Goal: Task Accomplishment & Management: Manage account settings

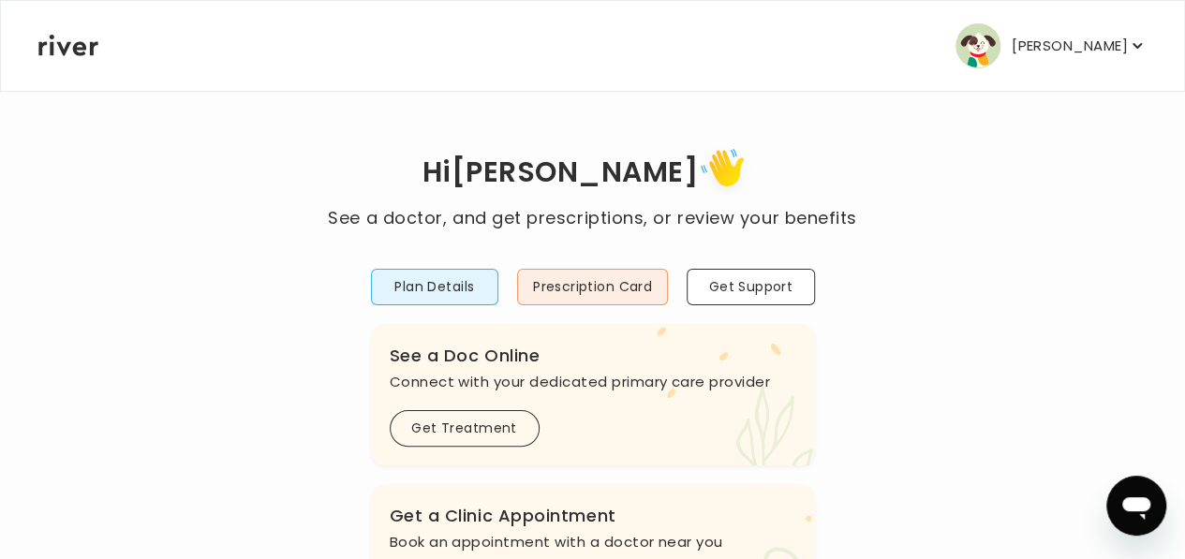
click at [1133, 46] on icon "button" at bounding box center [1137, 46] width 9 height 6
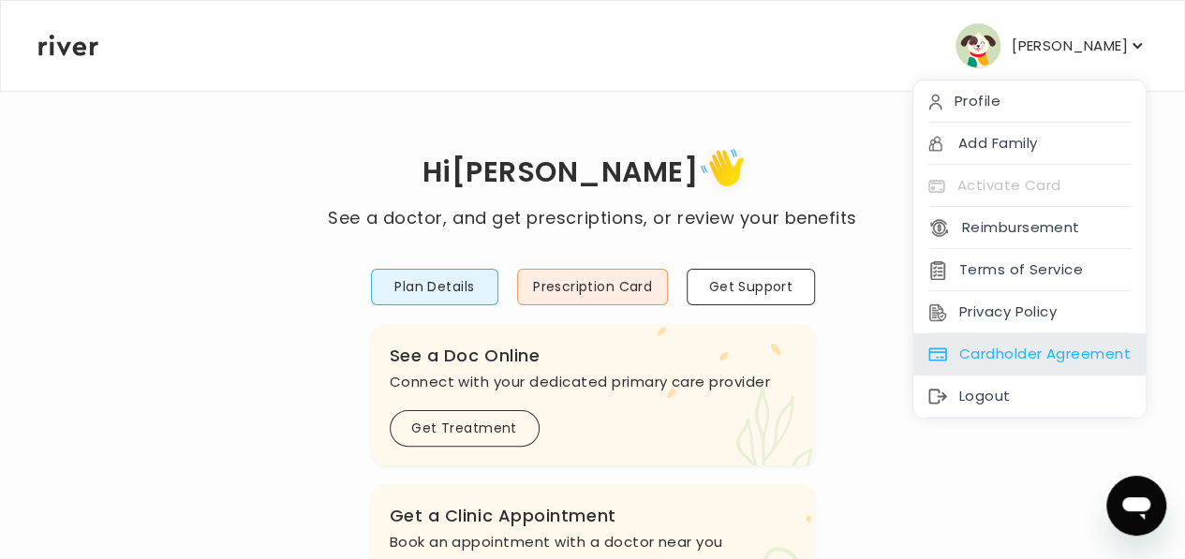
click at [986, 350] on div "Cardholder Agreement" at bounding box center [1030, 355] width 232 height 42
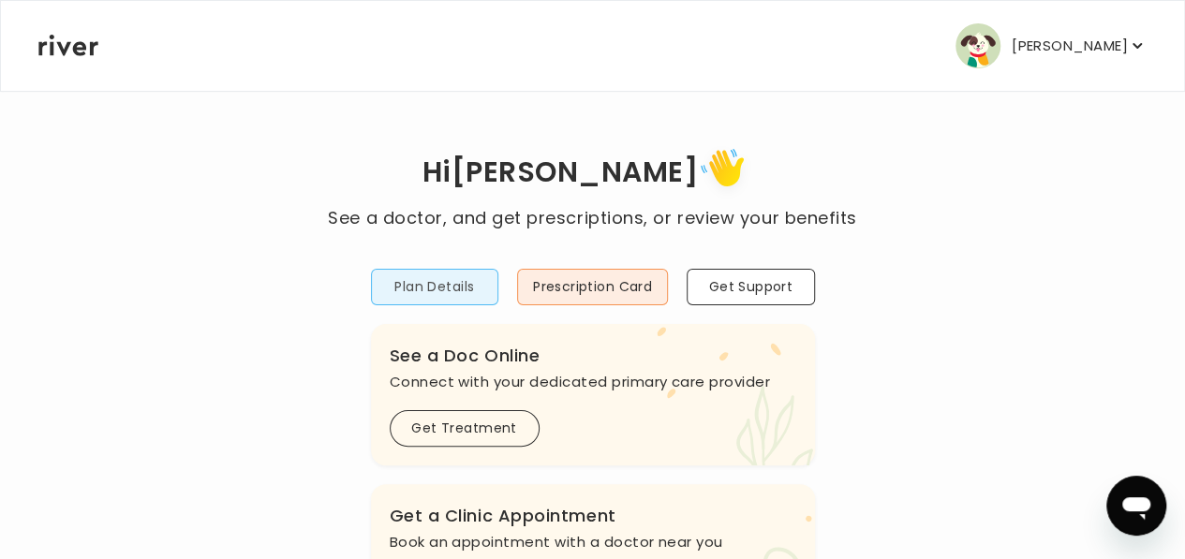
click at [462, 279] on button "Plan Details" at bounding box center [434, 287] width 127 height 37
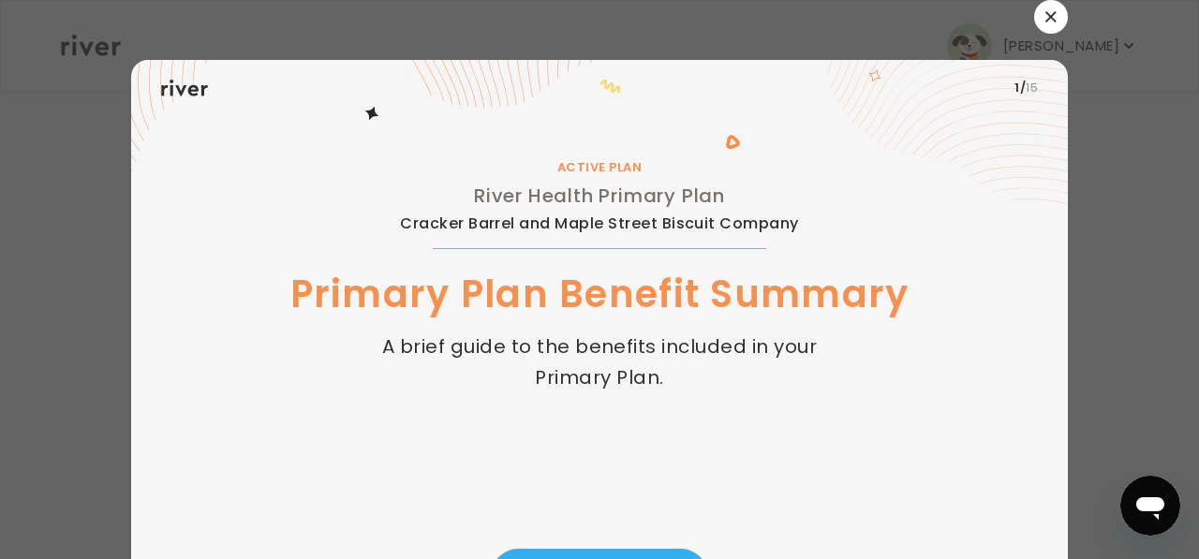
scroll to position [109, 0]
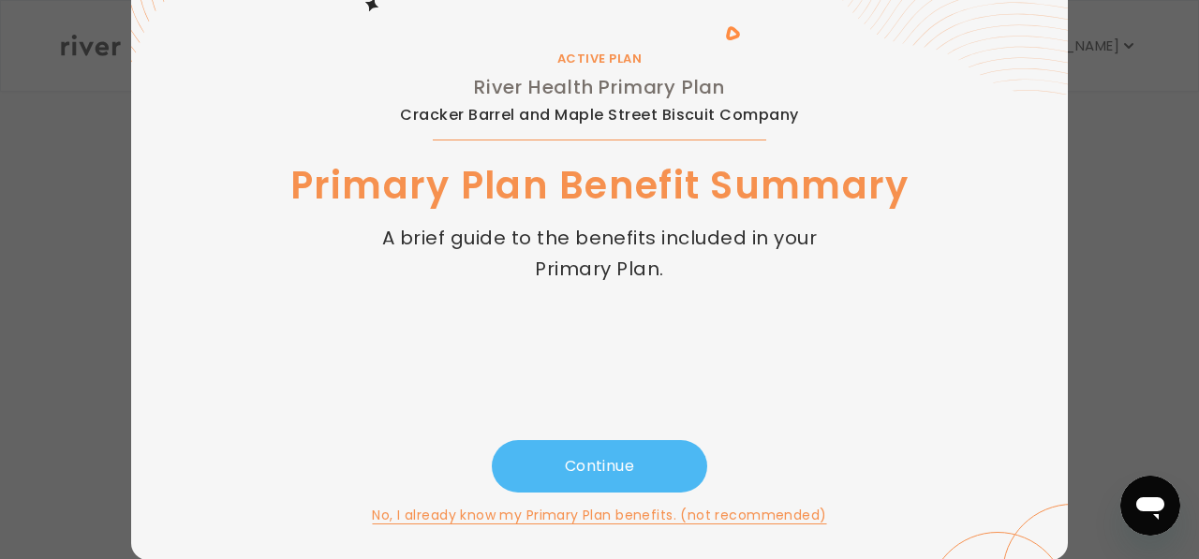
click at [587, 460] on button "Continue" at bounding box center [600, 466] width 216 height 52
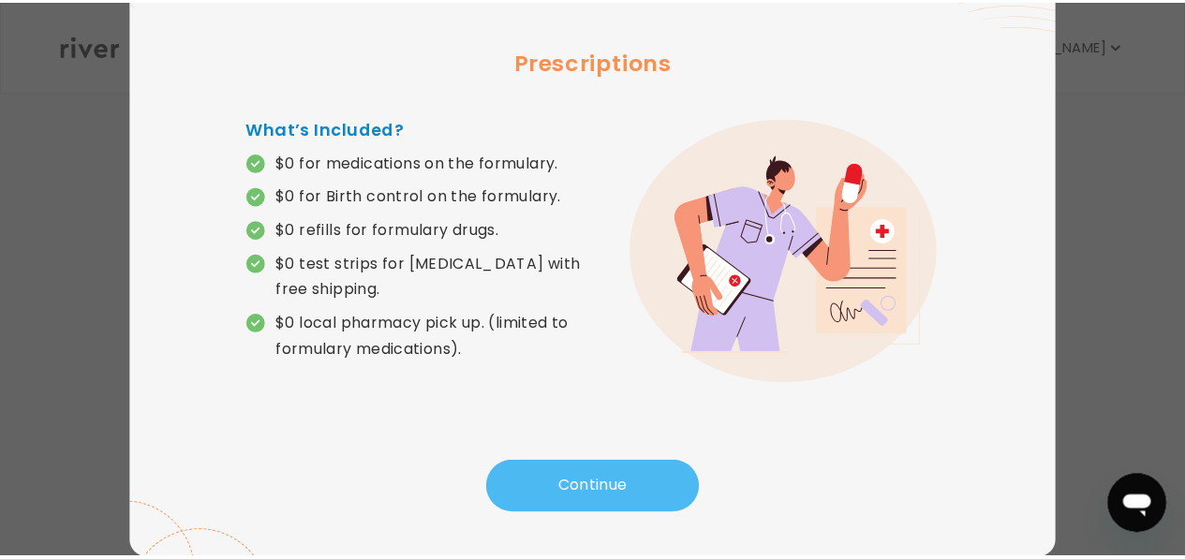
scroll to position [0, 0]
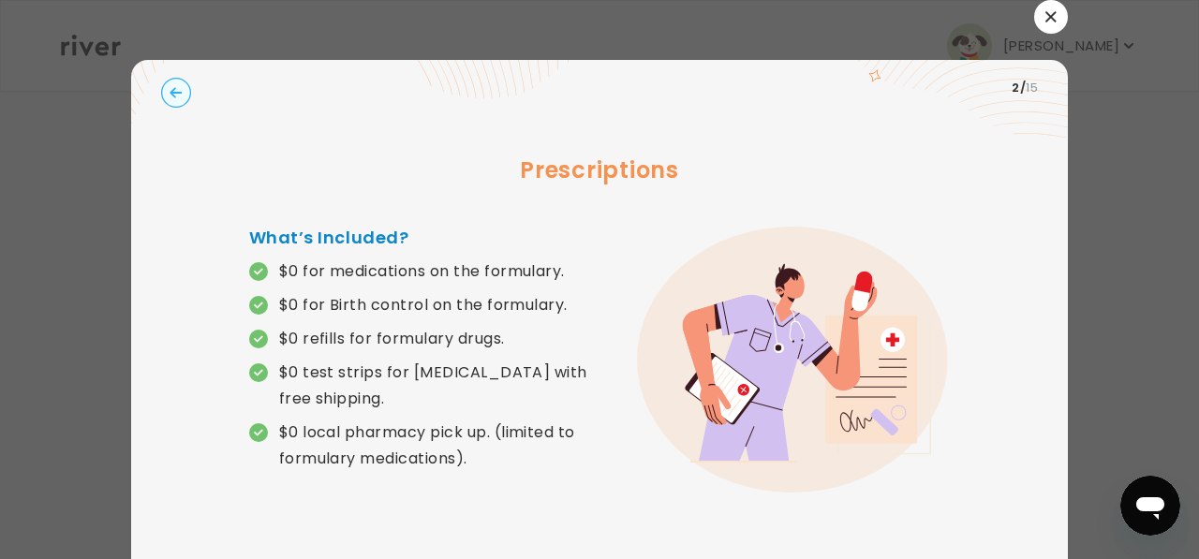
click at [1046, 18] on icon "button" at bounding box center [1051, 16] width 10 height 10
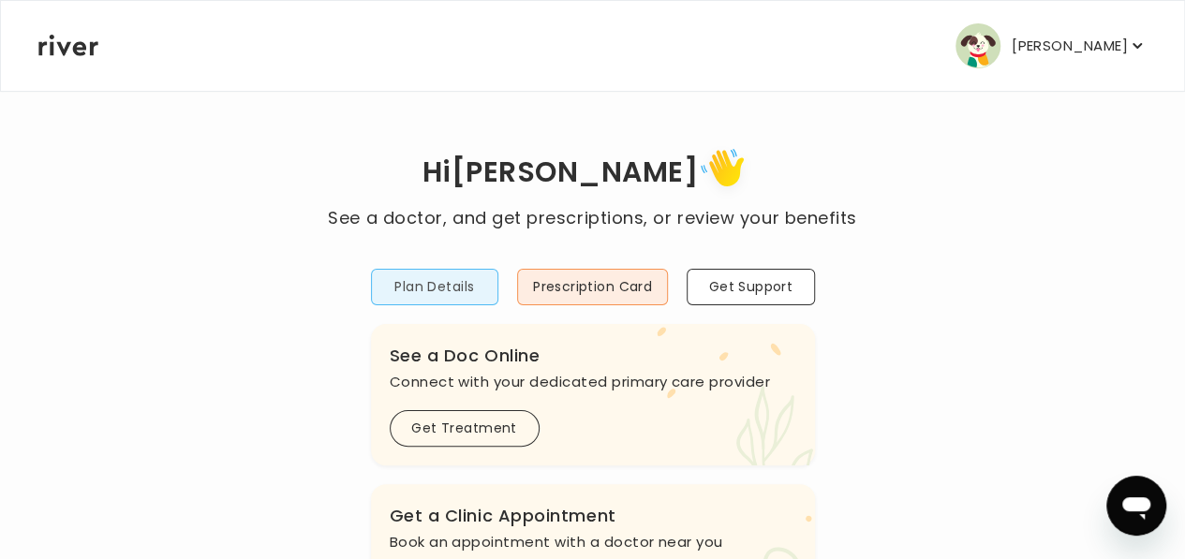
click at [447, 291] on button "Plan Details" at bounding box center [434, 287] width 127 height 37
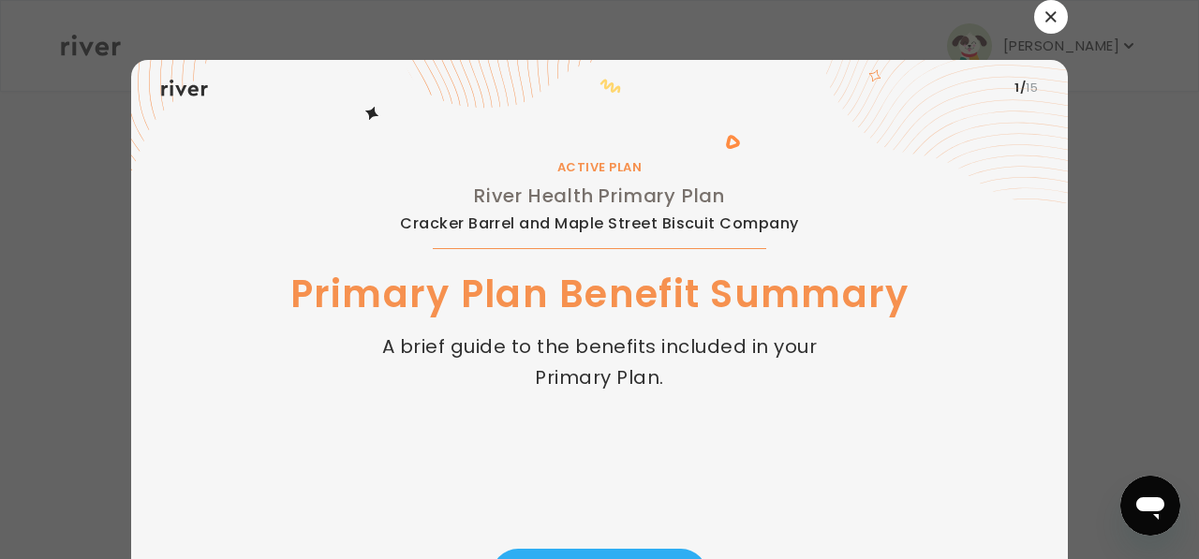
scroll to position [109, 0]
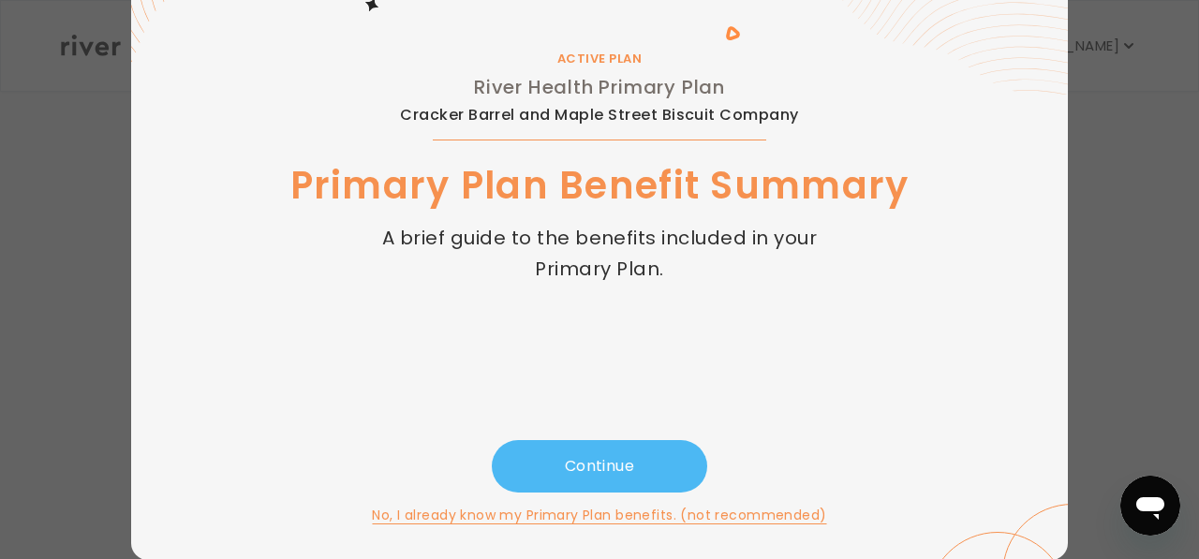
click at [600, 473] on button "Continue" at bounding box center [600, 466] width 216 height 52
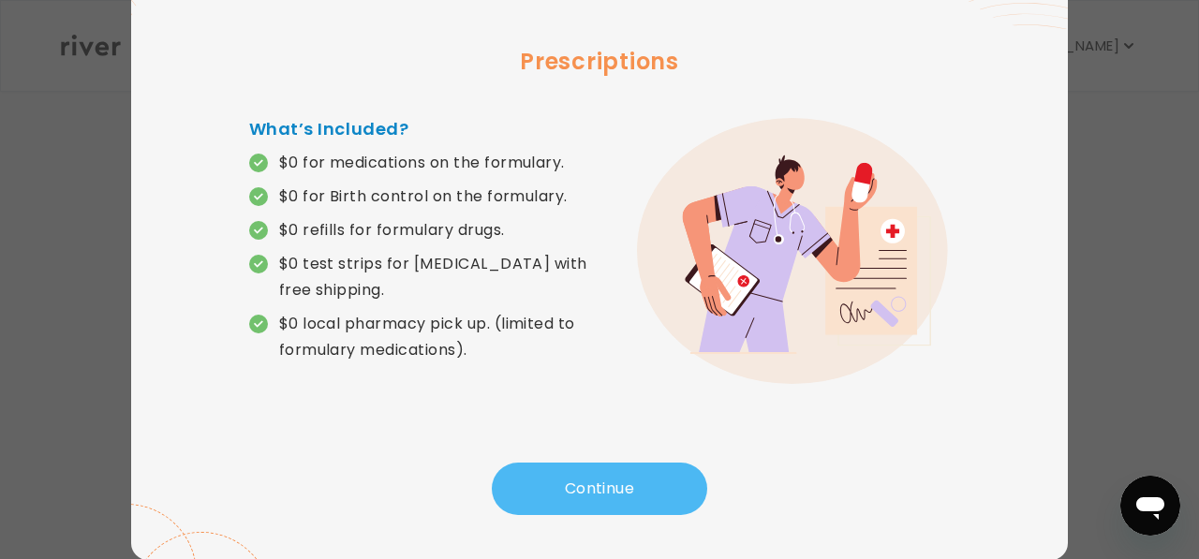
click at [602, 478] on button "Continue" at bounding box center [600, 489] width 216 height 52
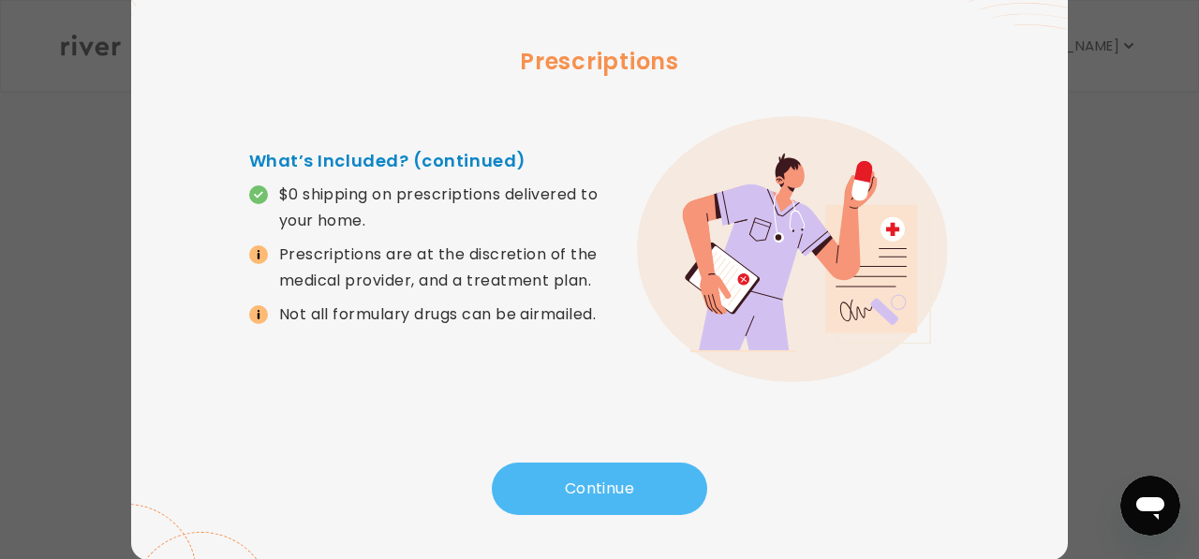
click at [602, 478] on button "Continue" at bounding box center [600, 489] width 216 height 52
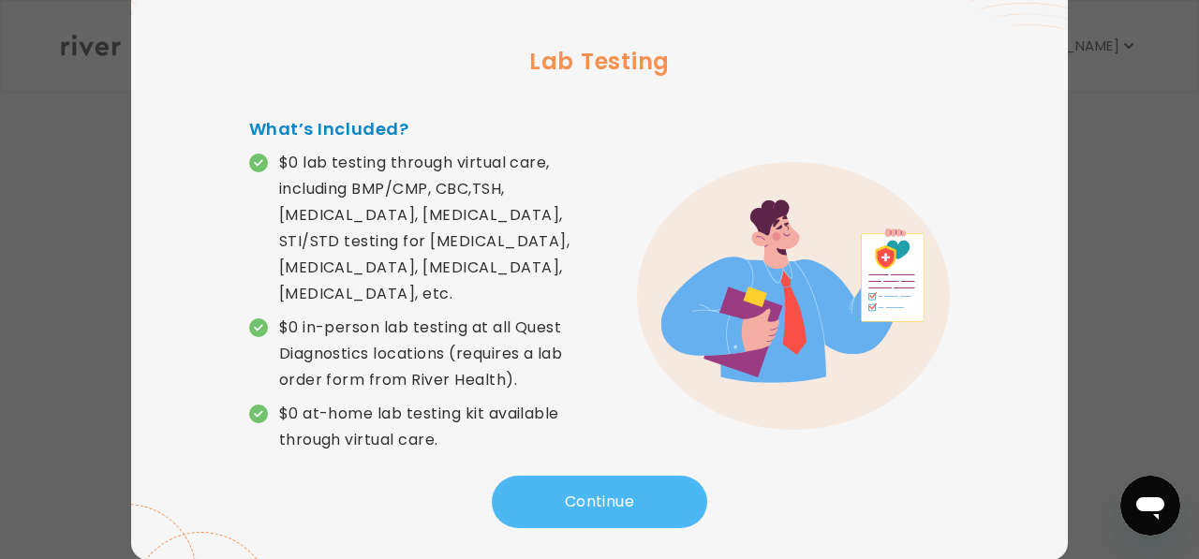
click at [602, 478] on button "Continue" at bounding box center [600, 502] width 216 height 52
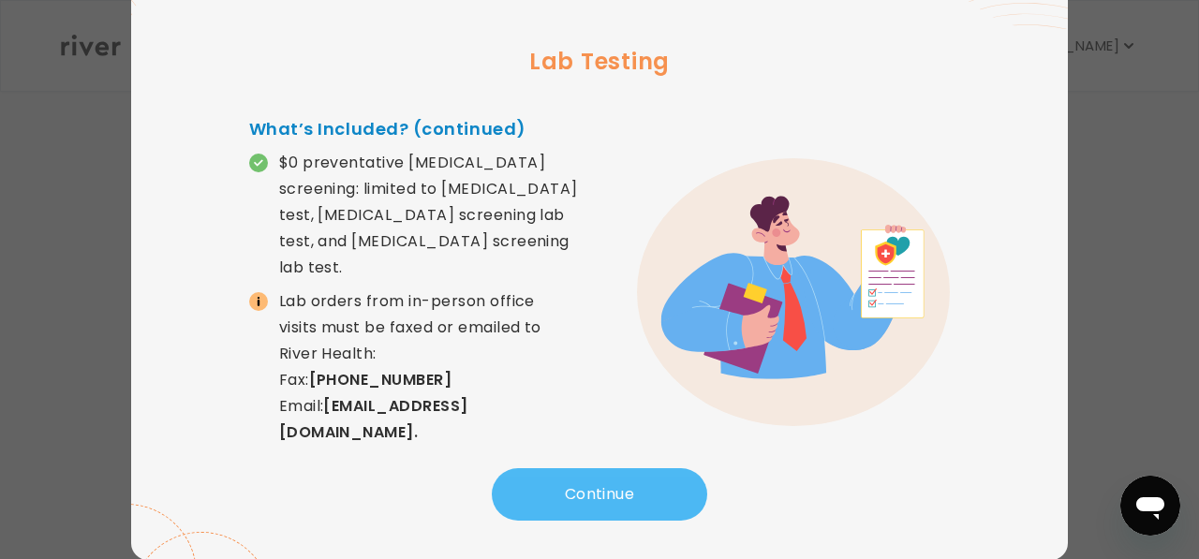
click at [602, 478] on button "Continue" at bounding box center [600, 495] width 216 height 52
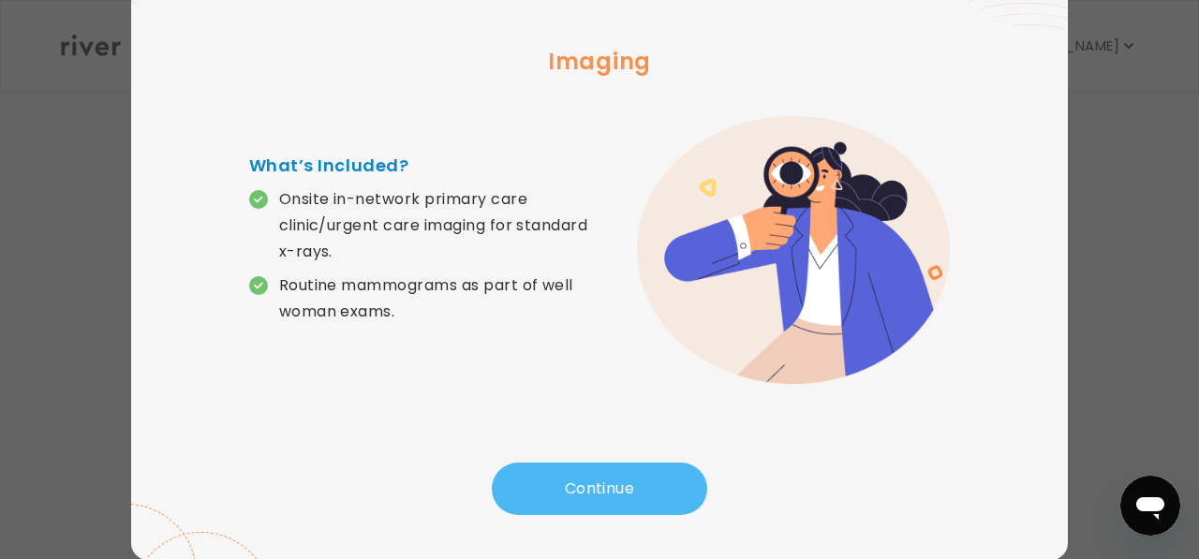
click at [602, 478] on button "Continue" at bounding box center [600, 489] width 216 height 52
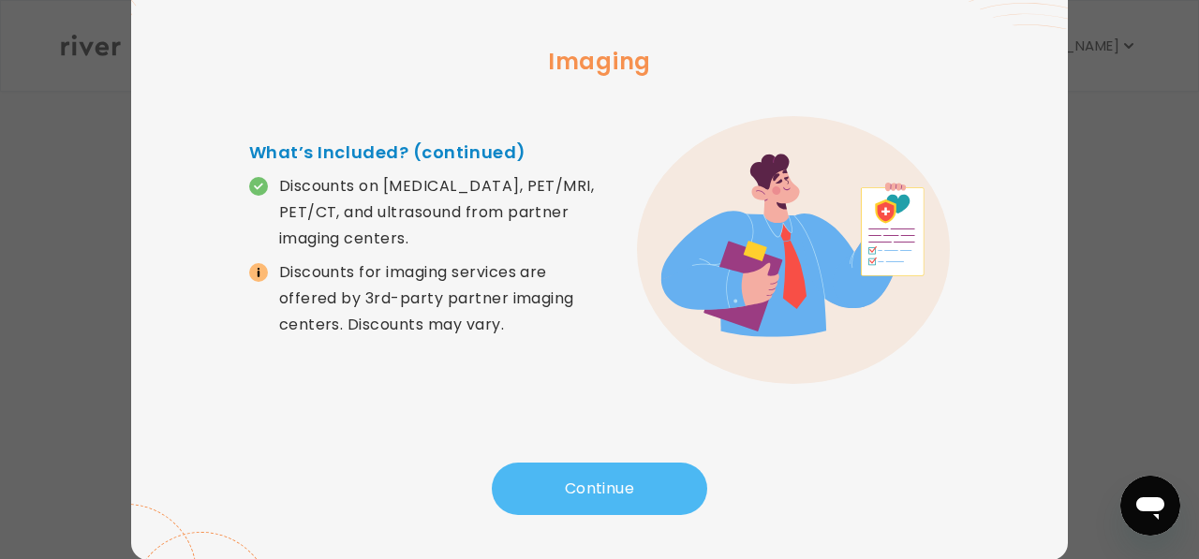
click at [602, 478] on button "Continue" at bounding box center [600, 489] width 216 height 52
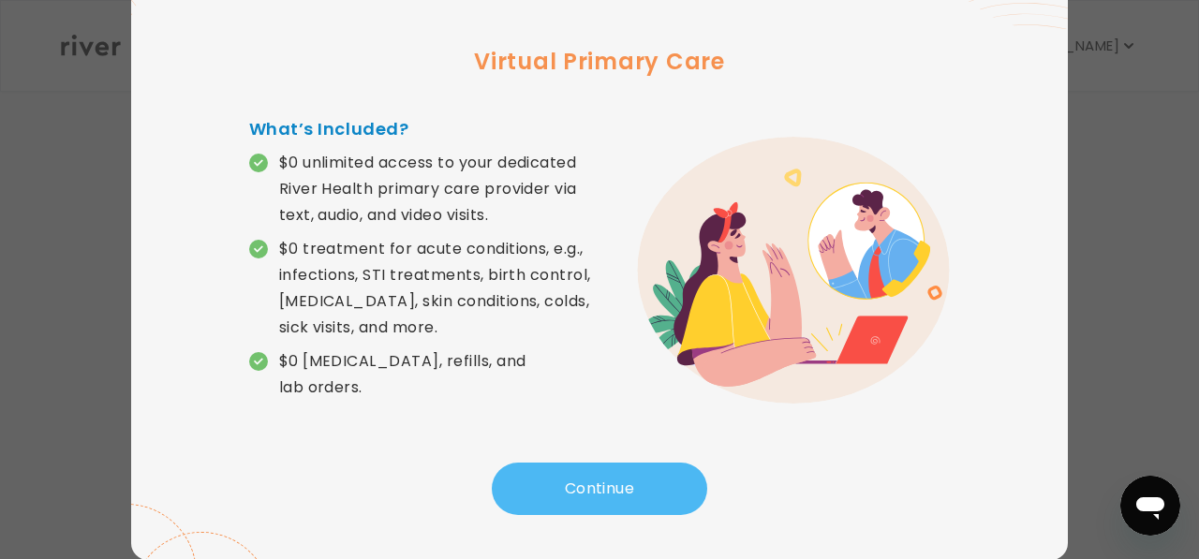
click at [602, 478] on button "Continue" at bounding box center [600, 489] width 216 height 52
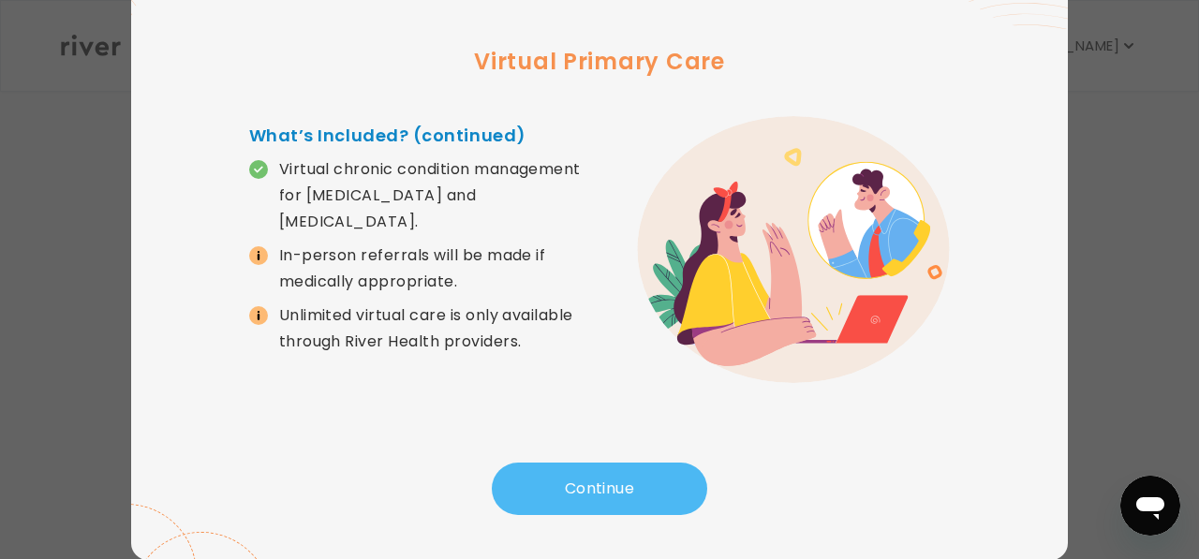
click at [602, 478] on button "Continue" at bounding box center [600, 489] width 216 height 52
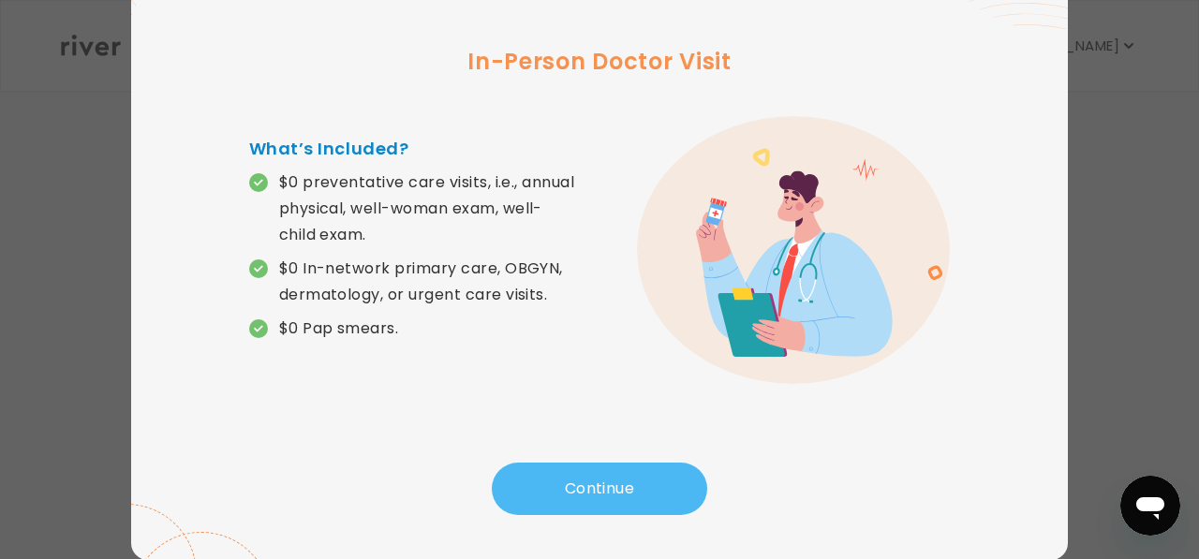
click at [602, 478] on button "Continue" at bounding box center [600, 489] width 216 height 52
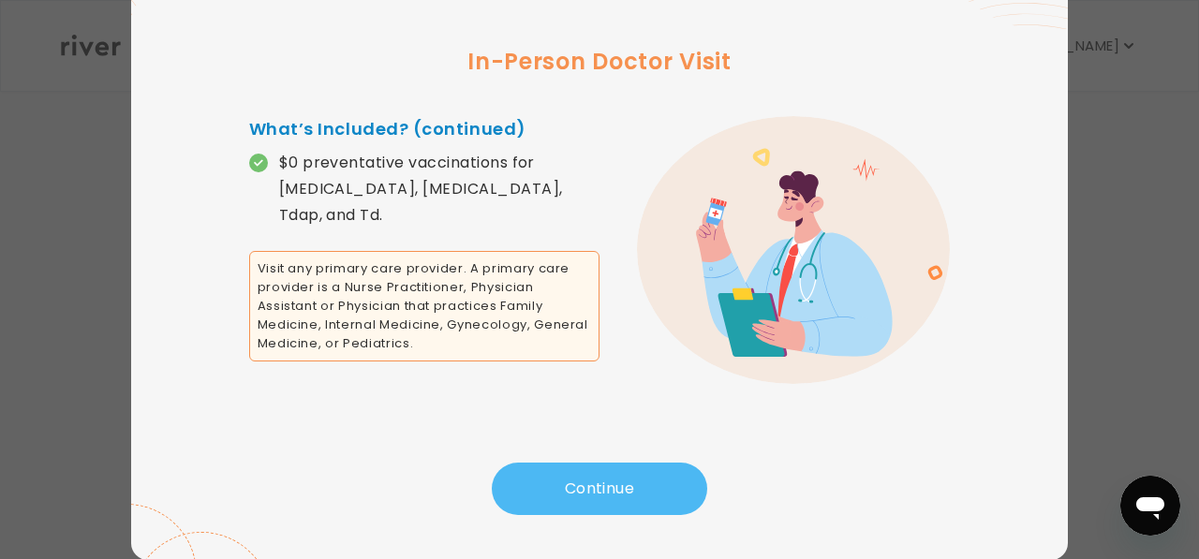
click at [602, 478] on button "Continue" at bounding box center [600, 489] width 216 height 52
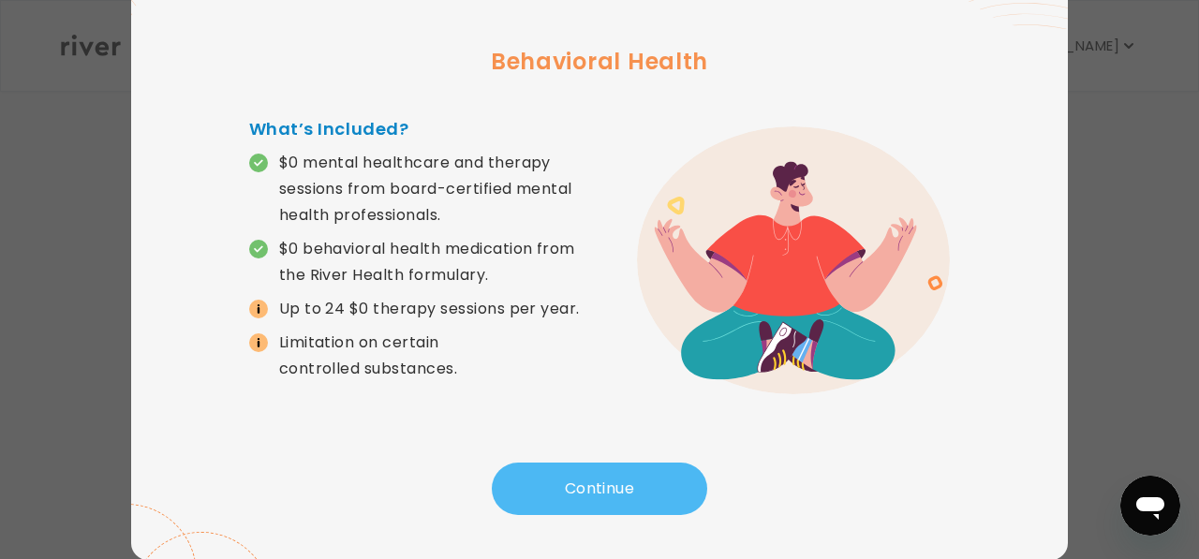
click at [602, 479] on button "Continue" at bounding box center [600, 489] width 216 height 52
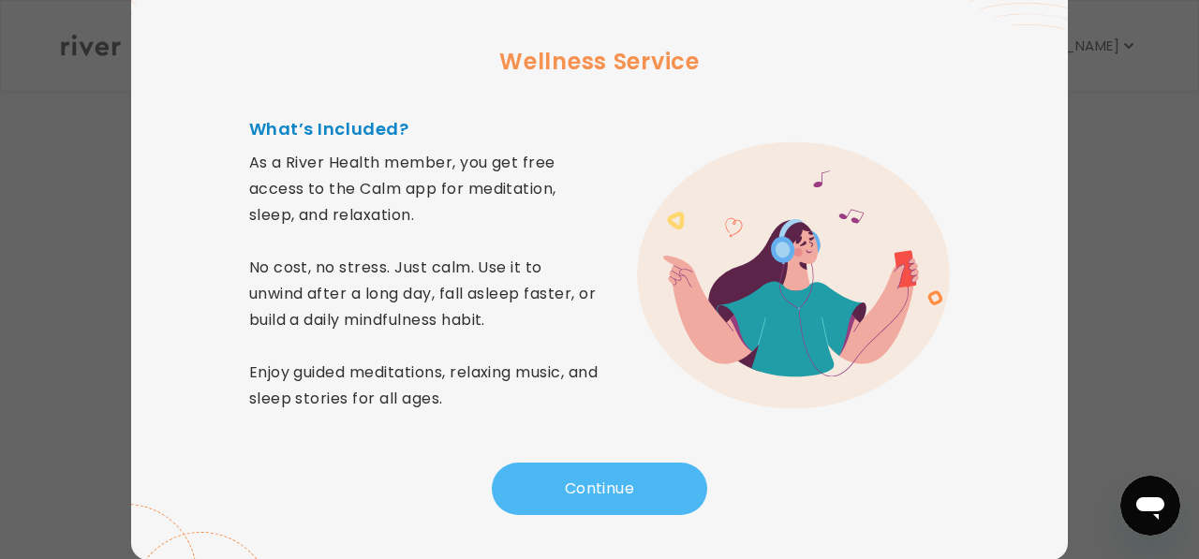
click at [602, 479] on button "Continue" at bounding box center [600, 489] width 216 height 52
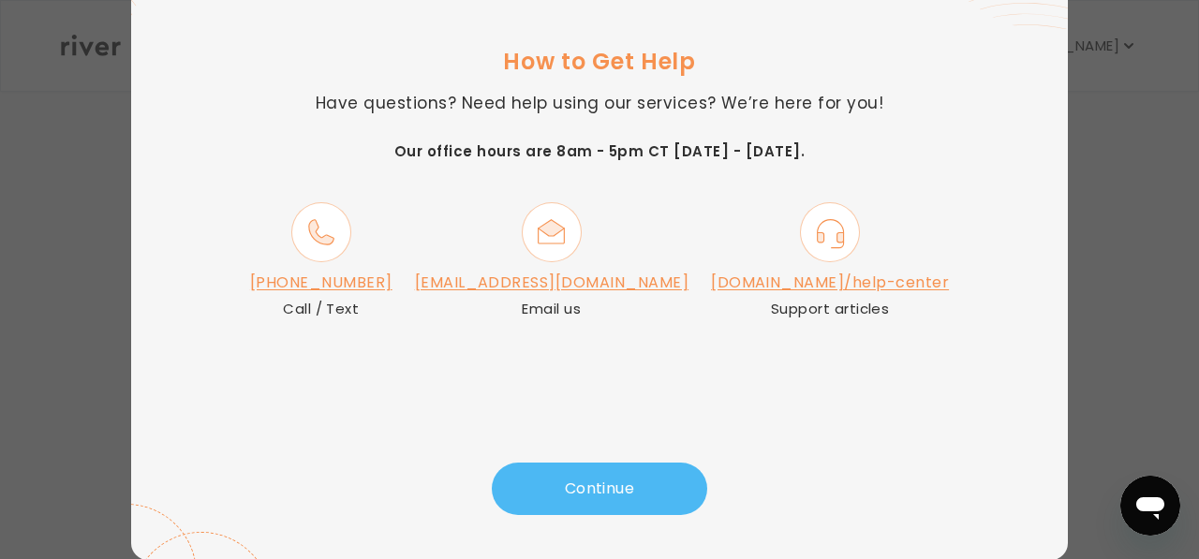
click at [587, 484] on button "Continue" at bounding box center [600, 489] width 216 height 52
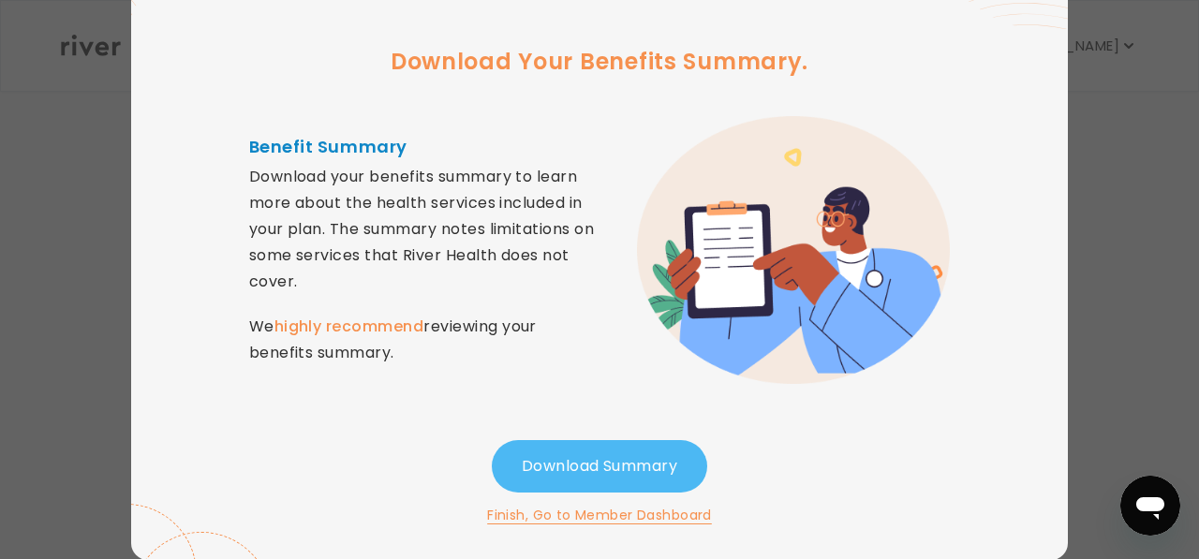
click at [626, 469] on button "Download Summary" at bounding box center [600, 466] width 216 height 52
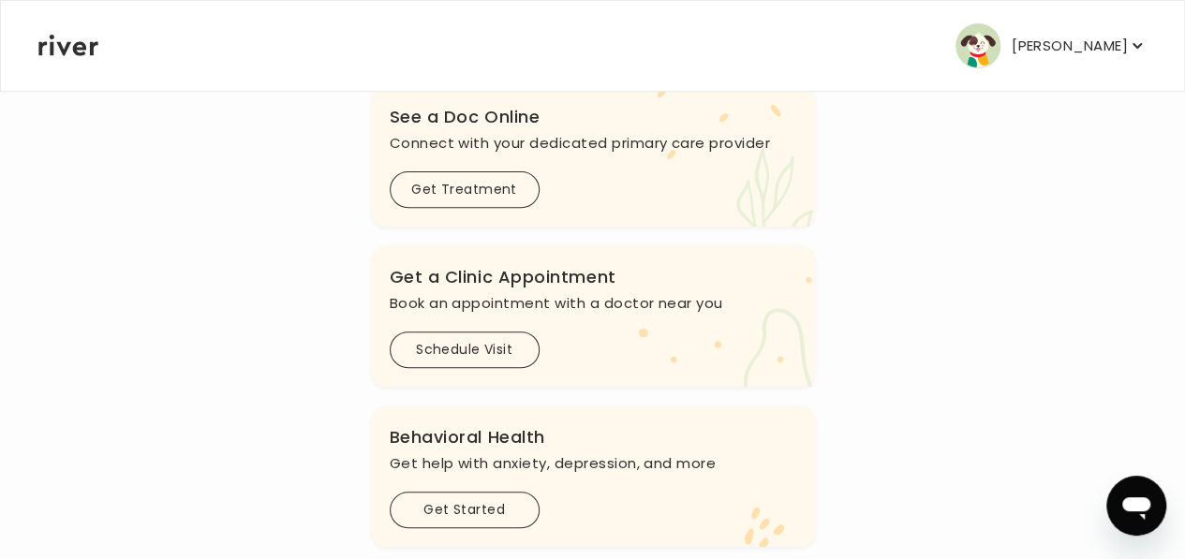
scroll to position [0, 0]
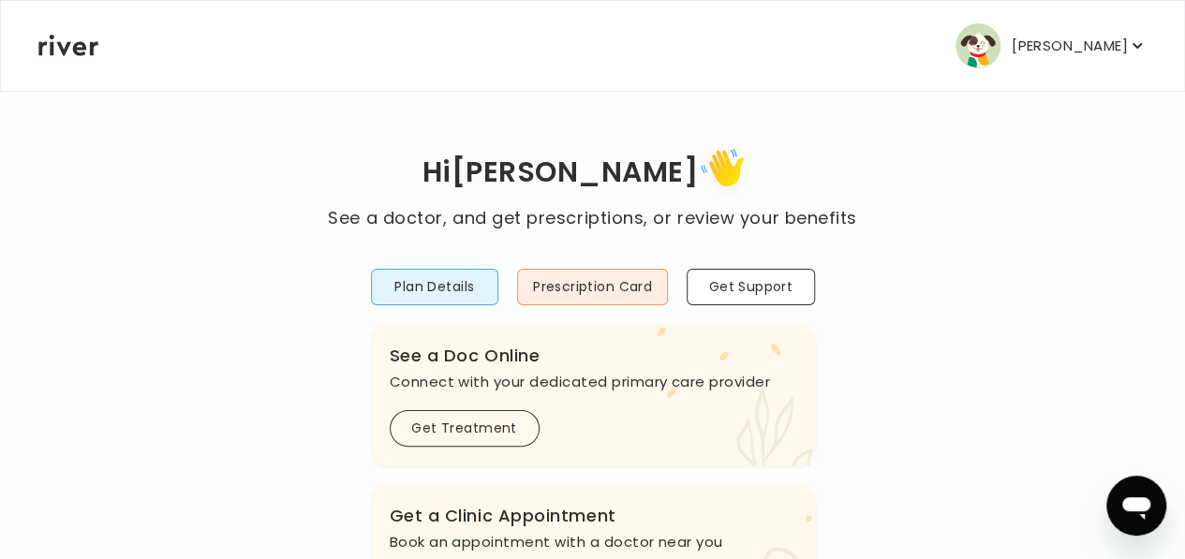
click at [1128, 46] on icon "button" at bounding box center [1137, 46] width 19 height 19
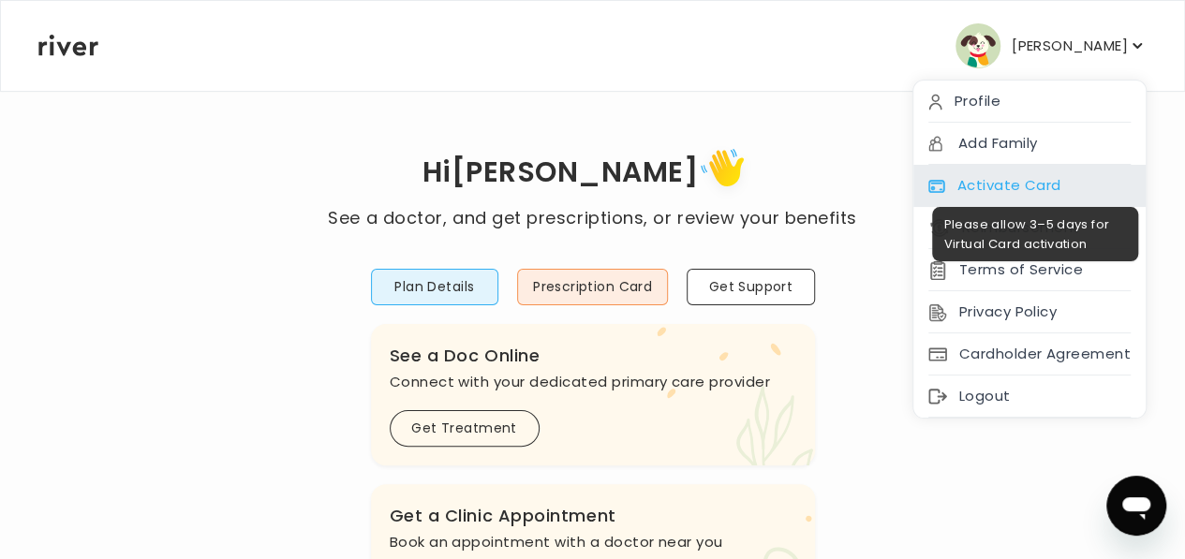
click at [984, 185] on div "Activate Card" at bounding box center [1030, 186] width 232 height 42
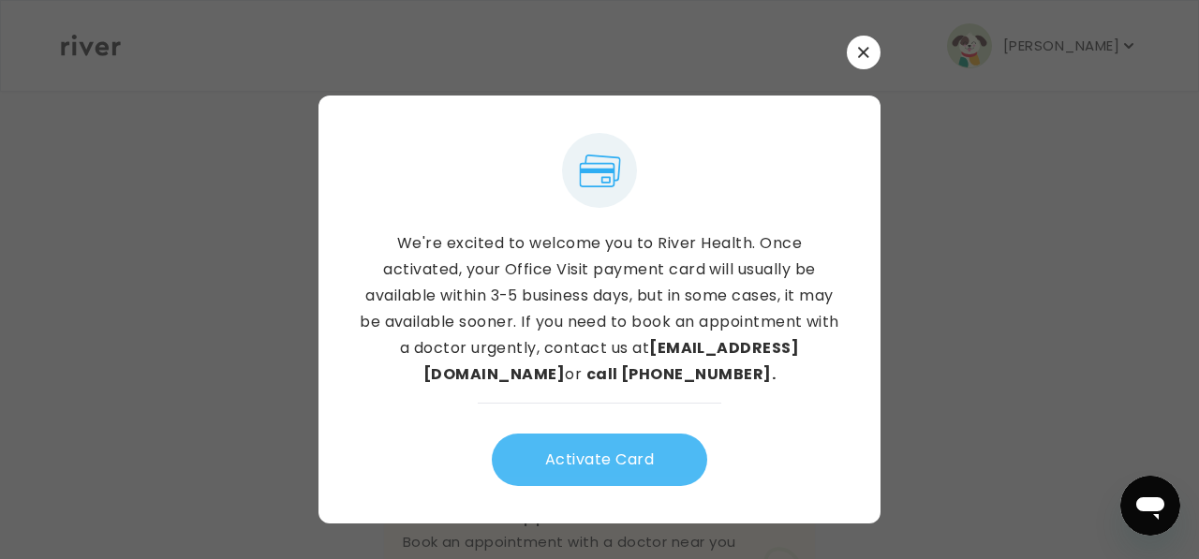
click at [634, 455] on button "Activate Card" at bounding box center [600, 460] width 216 height 52
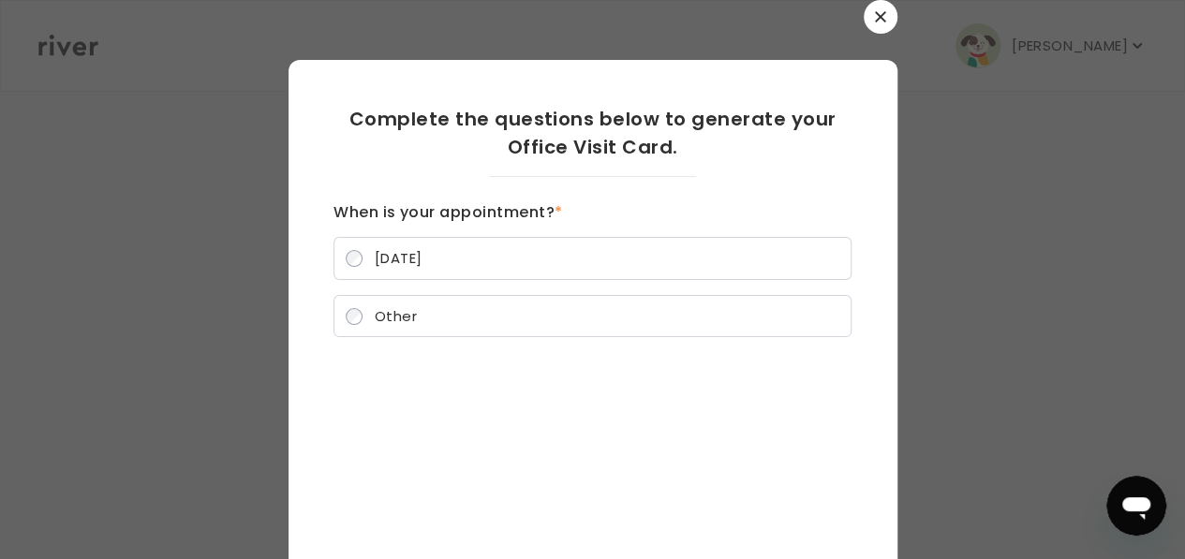
scroll to position [156, 0]
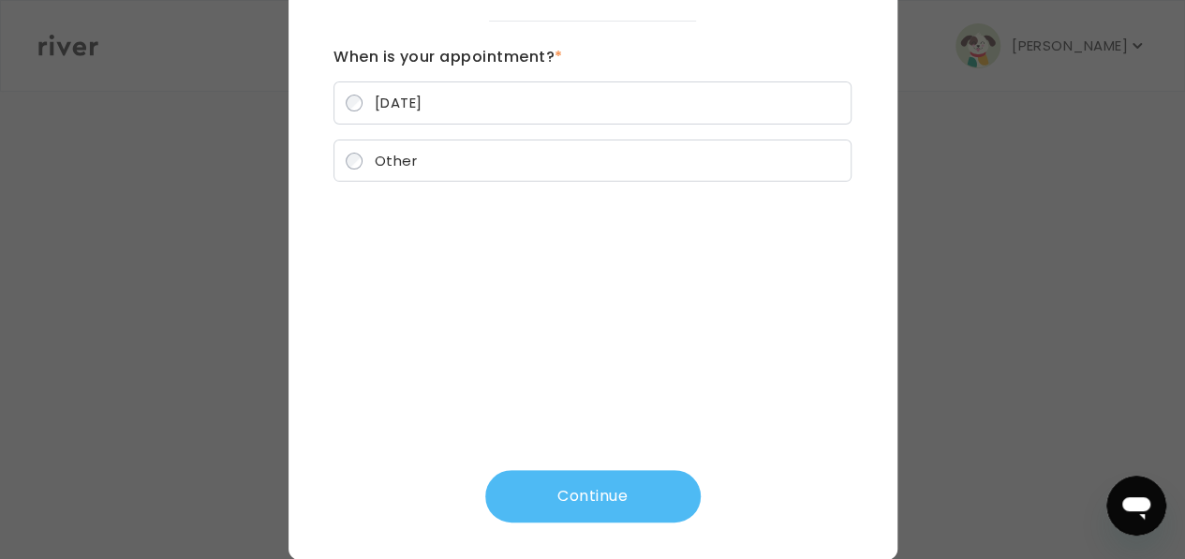
click at [558, 501] on button "Continue" at bounding box center [593, 496] width 216 height 52
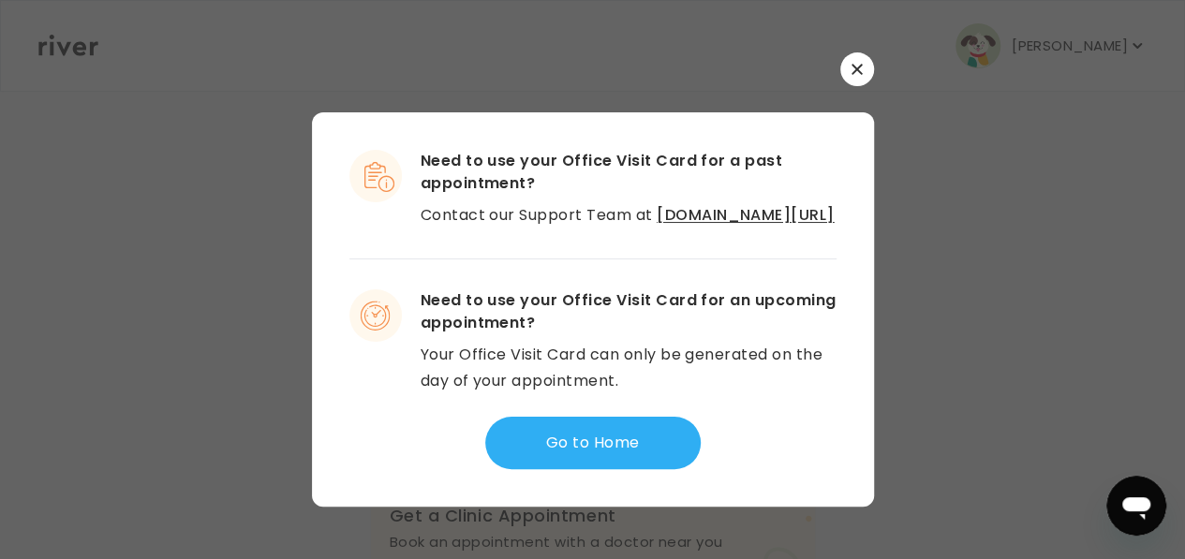
click at [859, 64] on icon "button" at bounding box center [857, 69] width 10 height 10
